Goal: Task Accomplishment & Management: Use online tool/utility

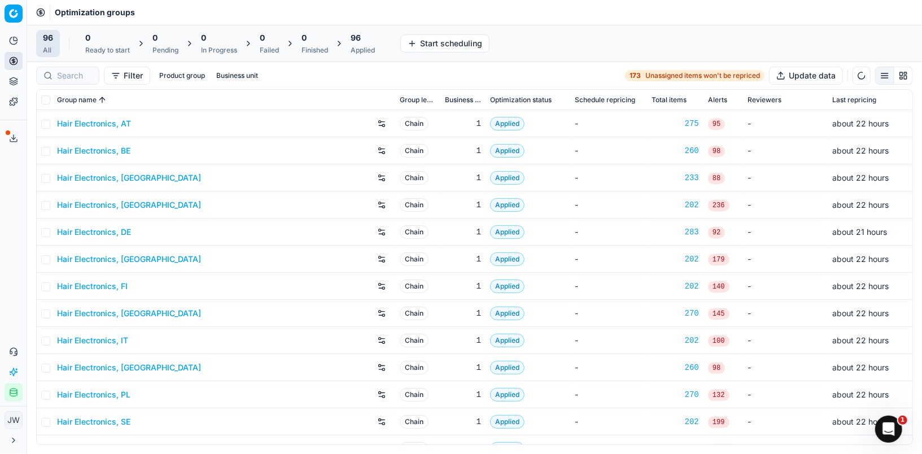
click at [11, 392] on icon "button" at bounding box center [13, 392] width 9 height 9
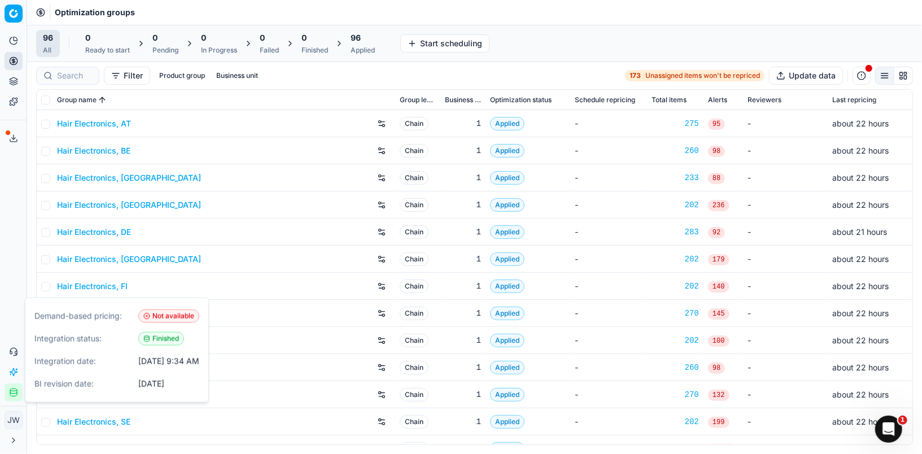
click at [11, 392] on icon "button" at bounding box center [13, 392] width 9 height 9
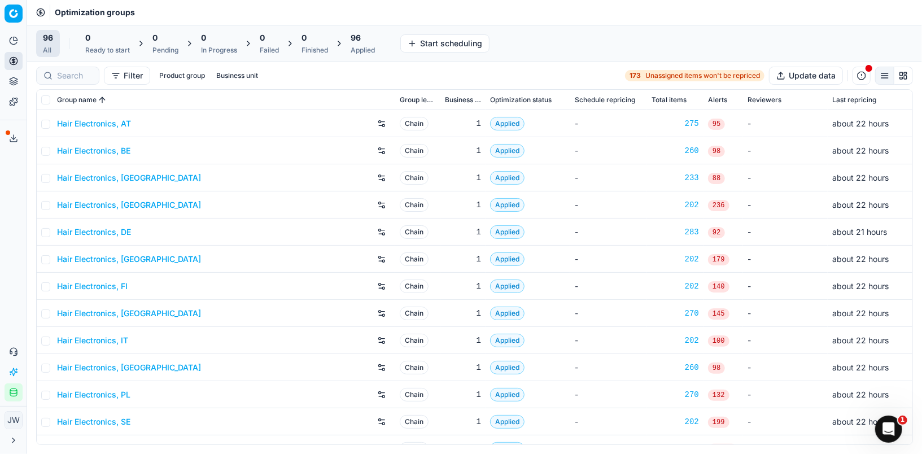
click at [14, 396] on icon "button" at bounding box center [13, 392] width 9 height 9
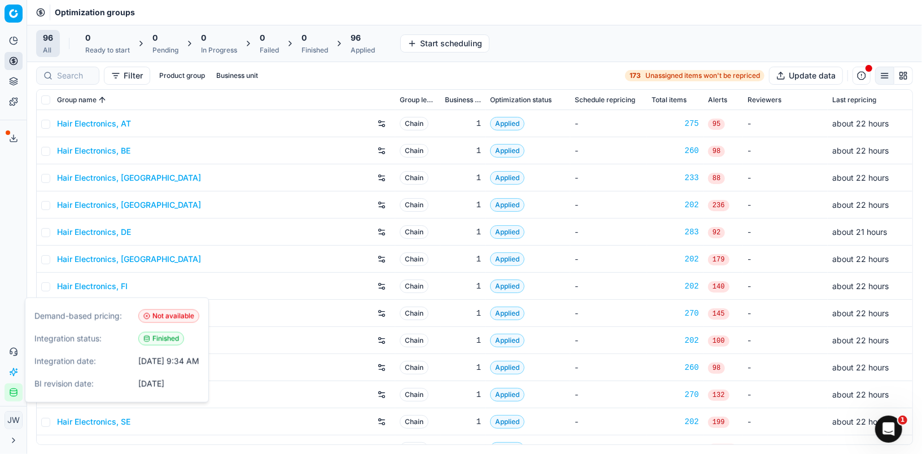
click at [14, 396] on icon "button" at bounding box center [13, 392] width 9 height 9
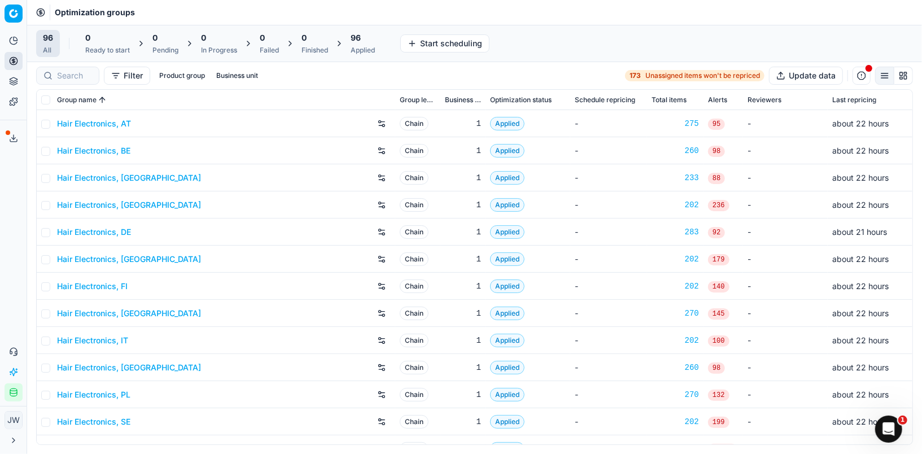
click at [9, 138] on icon at bounding box center [13, 138] width 9 height 9
click at [8, 138] on div "Export service Name Type Status Size Start date Finish date Created by Multi OG…" at bounding box center [461, 227] width 922 height 454
